Goal: Transaction & Acquisition: Subscribe to service/newsletter

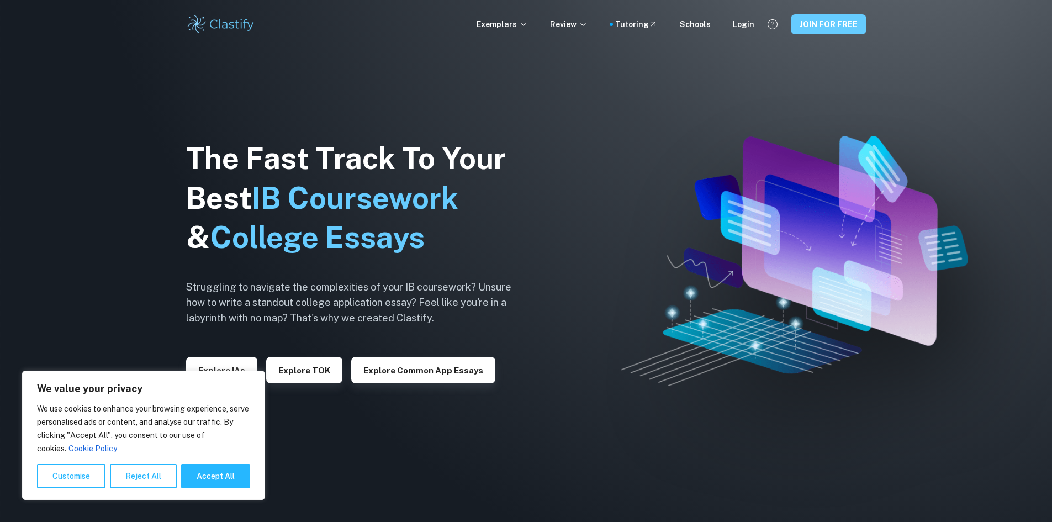
click at [821, 19] on button "JOIN FOR FREE" at bounding box center [828, 24] width 76 height 20
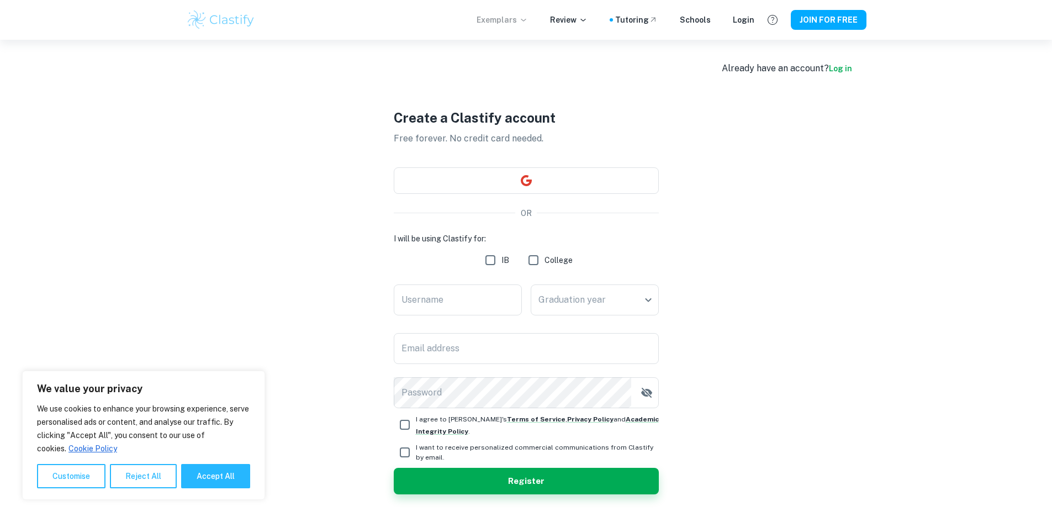
click at [511, 20] on p "Exemplars" at bounding box center [501, 20] width 51 height 12
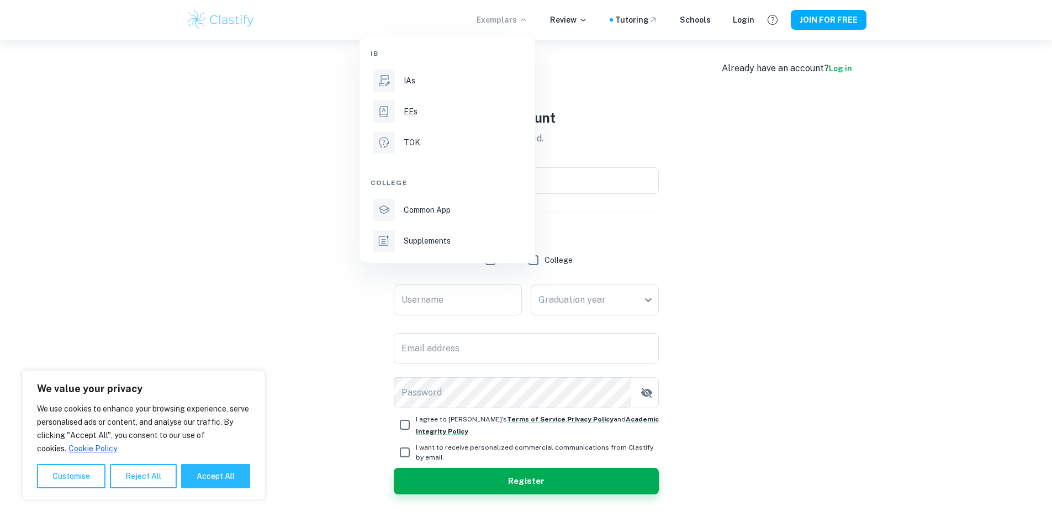
click at [555, 8] on div at bounding box center [526, 261] width 1052 height 522
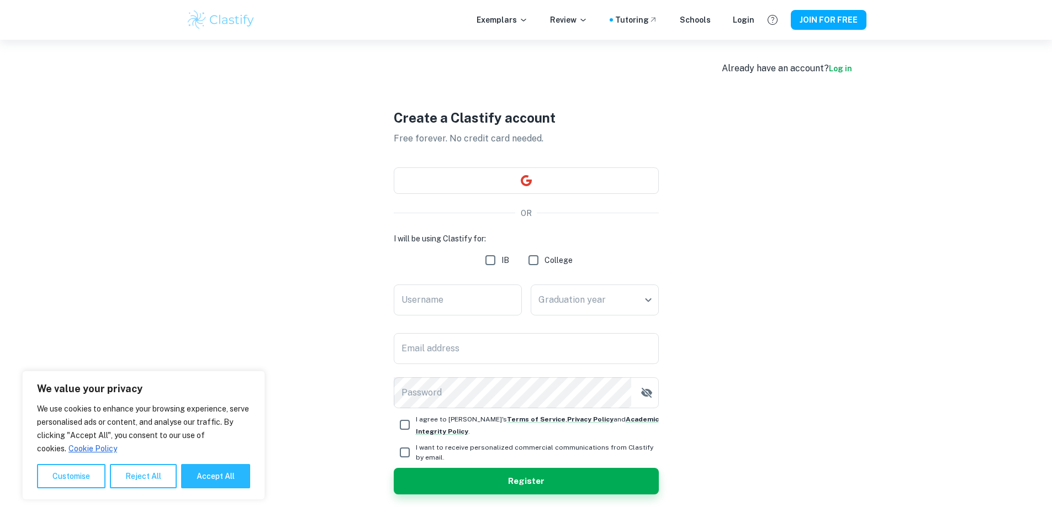
click at [567, 21] on div at bounding box center [526, 261] width 1052 height 522
click at [567, 21] on p "Review" at bounding box center [569, 20] width 38 height 12
click at [640, 25] on div at bounding box center [526, 261] width 1052 height 522
click at [644, 21] on div "Tutoring" at bounding box center [636, 20] width 43 height 12
click at [221, 17] on img at bounding box center [221, 20] width 70 height 22
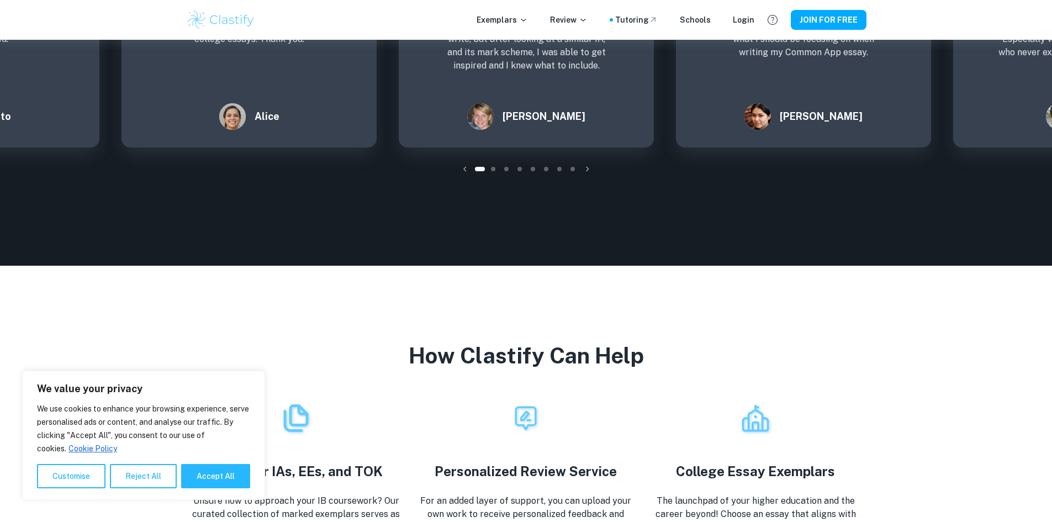
scroll to position [1987, 0]
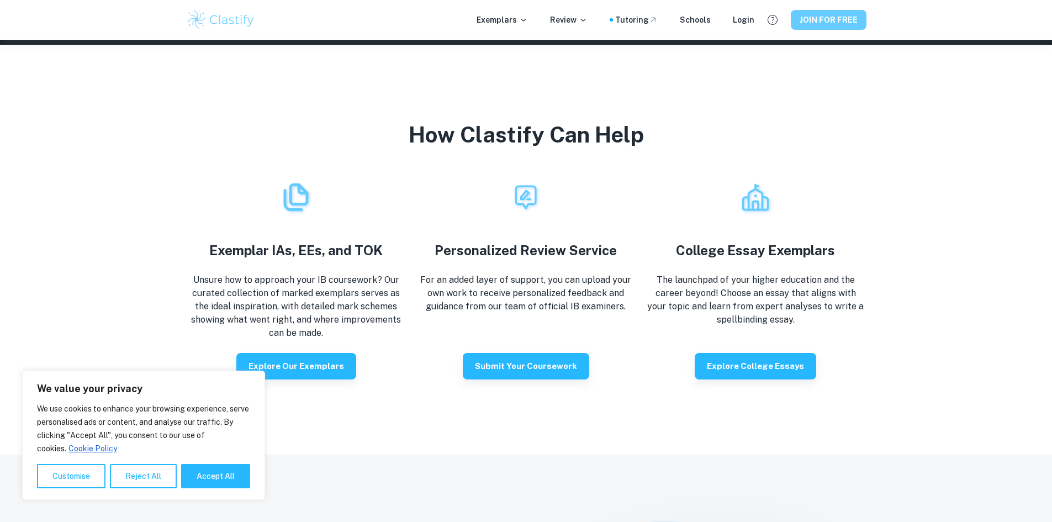
click at [799, 16] on button "JOIN FOR FREE" at bounding box center [828, 20] width 76 height 20
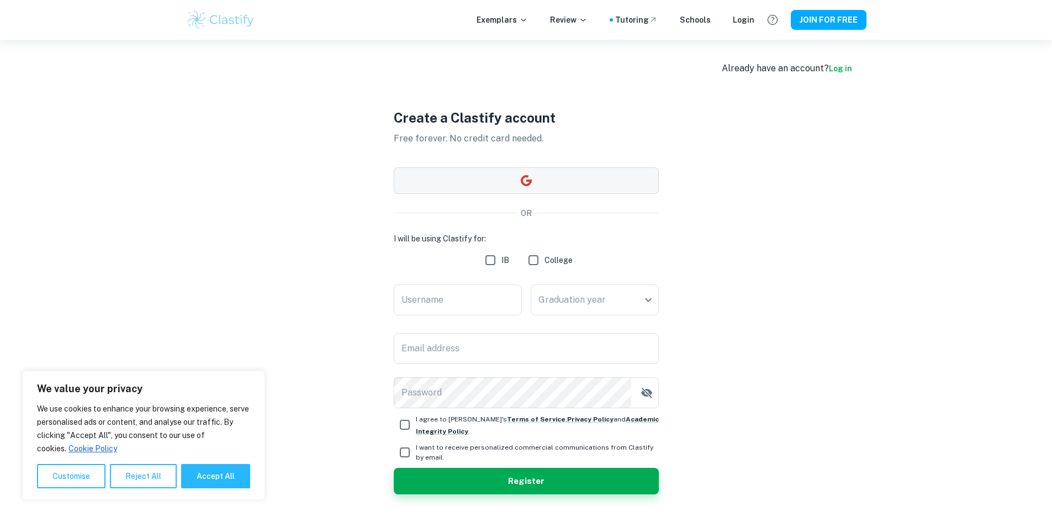
click at [527, 186] on icon "button" at bounding box center [525, 180] width 13 height 13
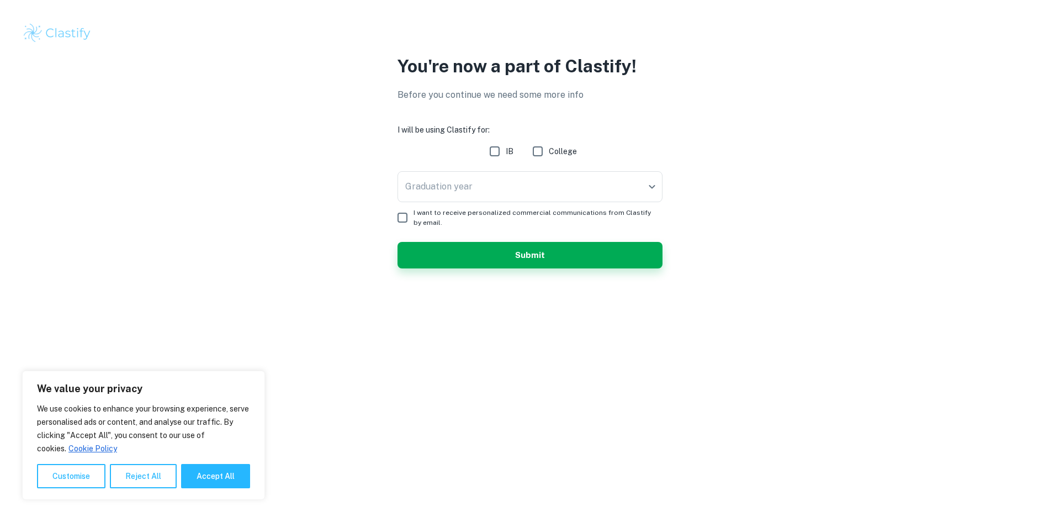
drag, startPoint x: 293, startPoint y: 137, endPoint x: 307, endPoint y: 137, distance: 14.4
click at [293, 137] on div "You're now a part of Clastify! Before you continue we need some more info I wil…" at bounding box center [530, 167] width 707 height 229
click at [495, 158] on input "IB" at bounding box center [495, 151] width 22 height 22
checkbox input "true"
click at [480, 194] on body "We value your privacy We use cookies to enhance your browsing experience, serve…" at bounding box center [530, 261] width 1060 height 522
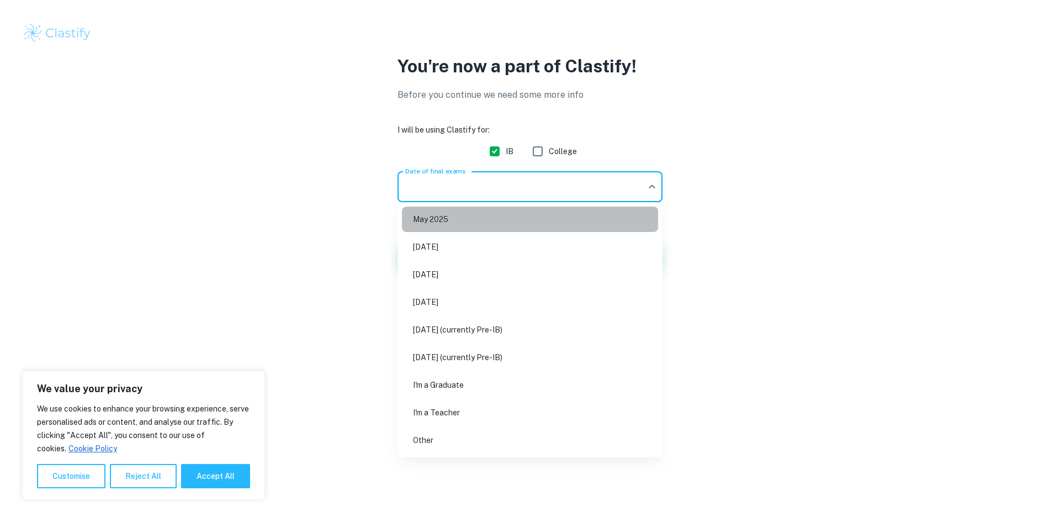
click at [471, 217] on li "May 2025" at bounding box center [530, 218] width 256 height 25
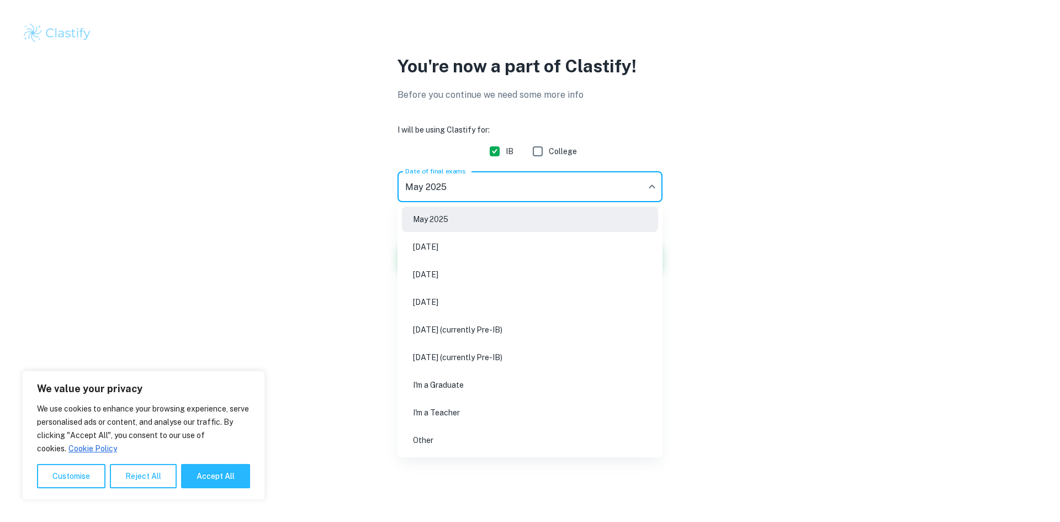
click at [463, 194] on body "We value your privacy We use cookies to enhance your browsing experience, serve…" at bounding box center [530, 261] width 1060 height 522
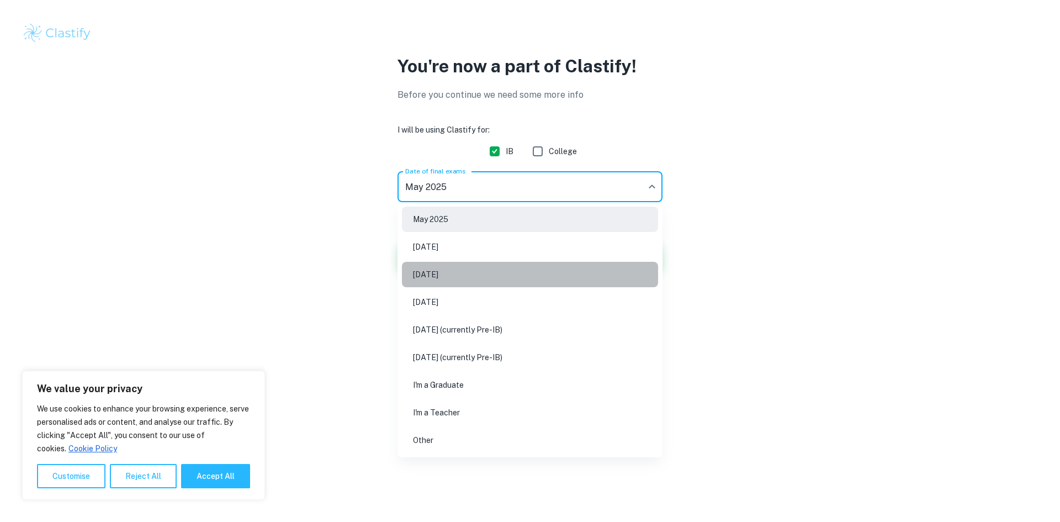
click at [457, 272] on li "May 2026" at bounding box center [530, 274] width 256 height 25
type input "M26"
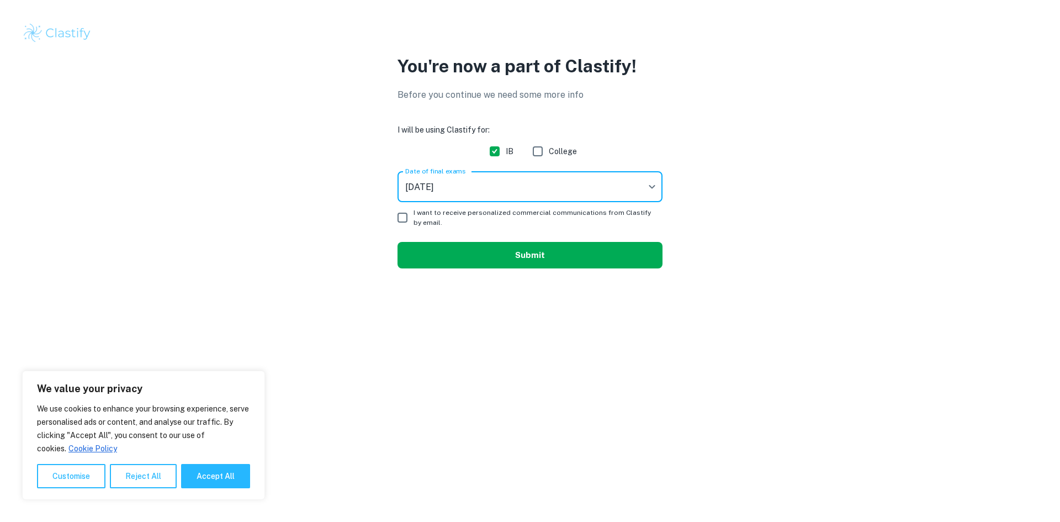
drag, startPoint x: 475, startPoint y: 273, endPoint x: 476, endPoint y: 258, distance: 15.5
click at [476, 254] on button "Submit" at bounding box center [529, 255] width 265 height 26
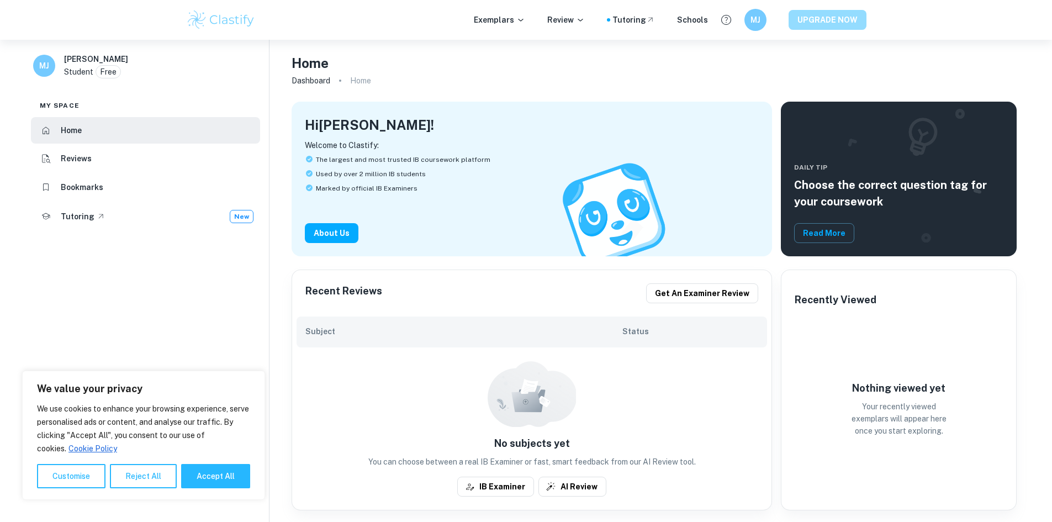
click at [824, 14] on button "UPGRADE NOW" at bounding box center [827, 20] width 78 height 20
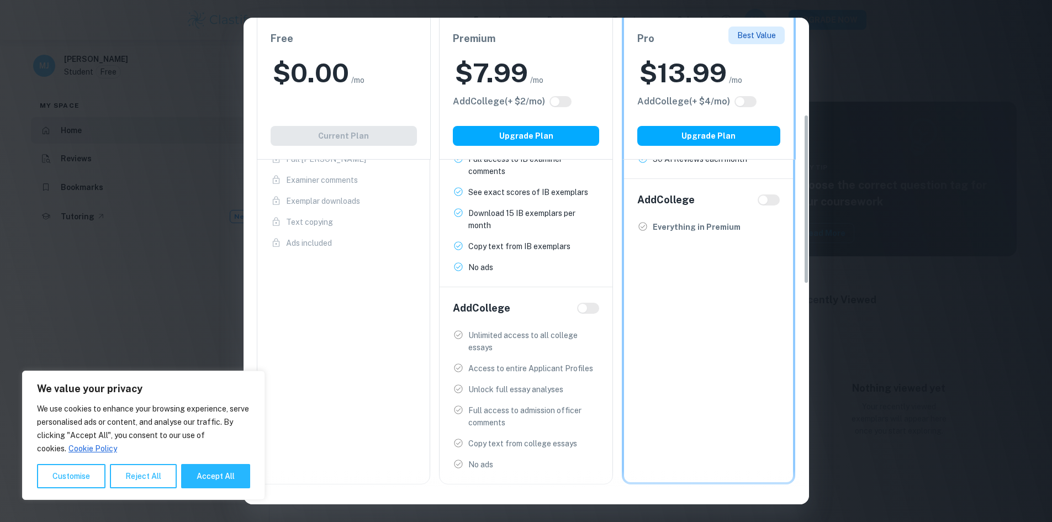
scroll to position [221, 0]
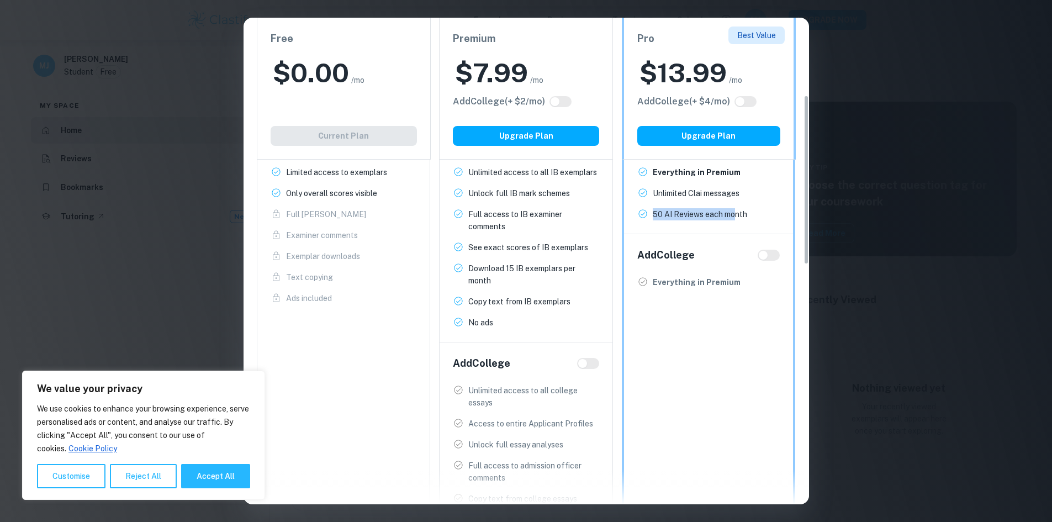
drag, startPoint x: 735, startPoint y: 214, endPoint x: 628, endPoint y: 214, distance: 106.5
click at [628, 214] on div "IB Program Everything in Premium New! Unlimited Clai messages New! 50 AI Review…" at bounding box center [708, 178] width 169 height 109
drag, startPoint x: 752, startPoint y: 208, endPoint x: 639, endPoint y: 181, distance: 116.4
click at [639, 181] on ul "Everything in Premium New! Unlimited Clai messages New! 50 AI Reviews each mont…" at bounding box center [708, 193] width 143 height 54
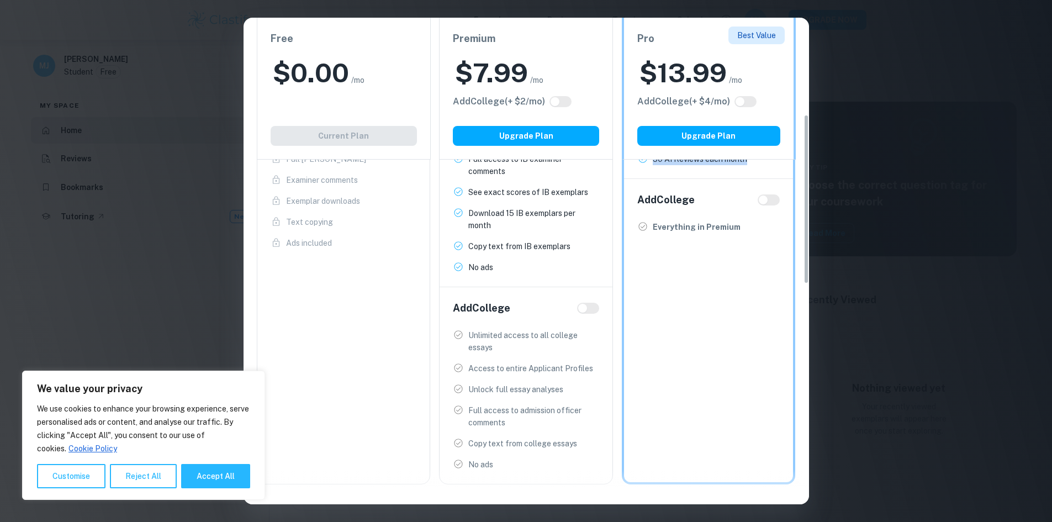
scroll to position [166, 0]
